Goal: Task Accomplishment & Management: Use online tool/utility

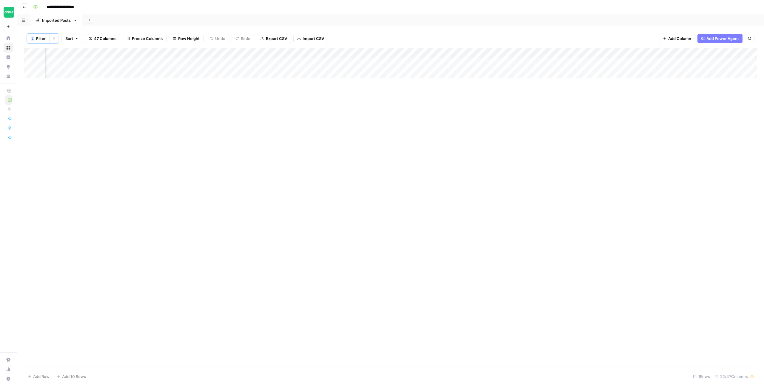
scroll to position [0, 535]
click at [290, 64] on div "Add Column" at bounding box center [390, 63] width 733 height 30
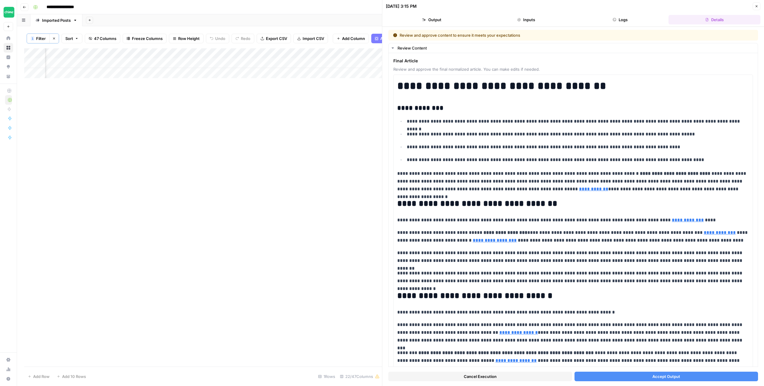
click at [673, 376] on span "Accept Output" at bounding box center [667, 377] width 28 height 6
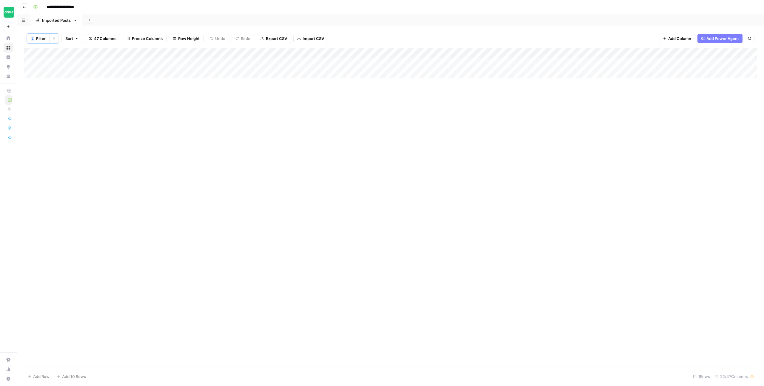
click at [257, 53] on div "Add Column" at bounding box center [390, 63] width 733 height 30
click at [234, 114] on span "Filter" at bounding box center [244, 117] width 52 height 6
click at [217, 69] on input "easiest-personal-loans" at bounding box center [256, 70] width 79 height 6
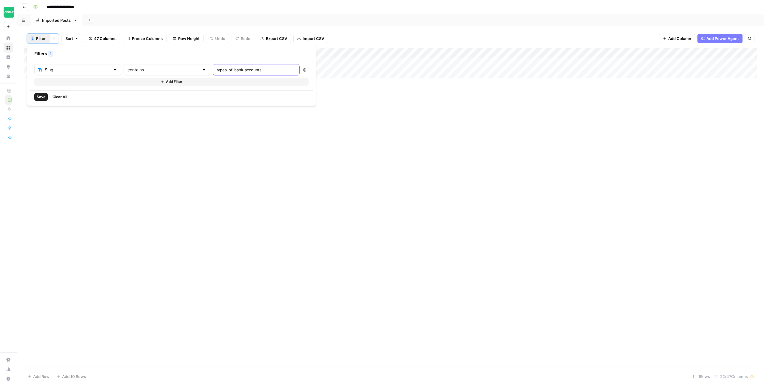
type input "types-of-bank-accounts"
click at [40, 96] on span "Save" at bounding box center [41, 96] width 9 height 5
click at [512, 63] on div "Add Column" at bounding box center [390, 63] width 733 height 30
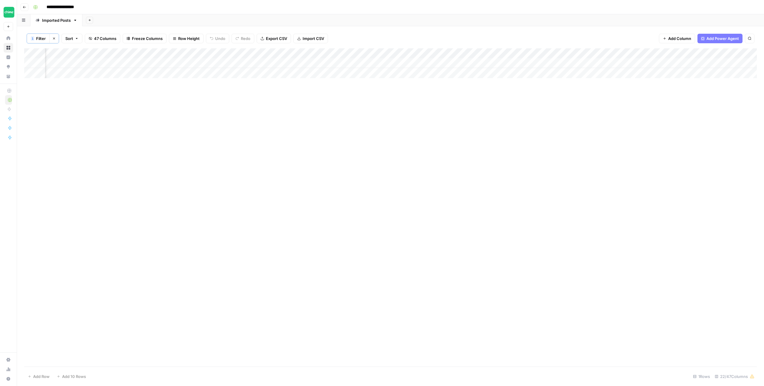
click at [443, 62] on div "Add Column" at bounding box center [390, 63] width 733 height 30
click at [432, 62] on div "Add Column" at bounding box center [390, 63] width 733 height 30
drag, startPoint x: 510, startPoint y: 95, endPoint x: 518, endPoint y: 87, distance: 11.0
click at [510, 94] on div "Add Column" at bounding box center [390, 207] width 733 height 319
click at [544, 65] on div "Add Column" at bounding box center [390, 63] width 733 height 30
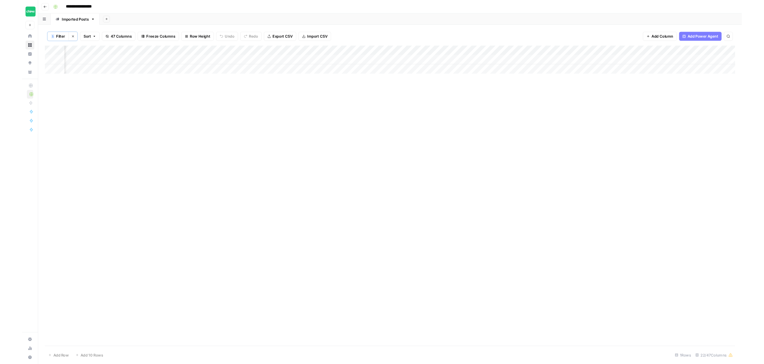
scroll to position [0, 535]
